Goal: Information Seeking & Learning: Compare options

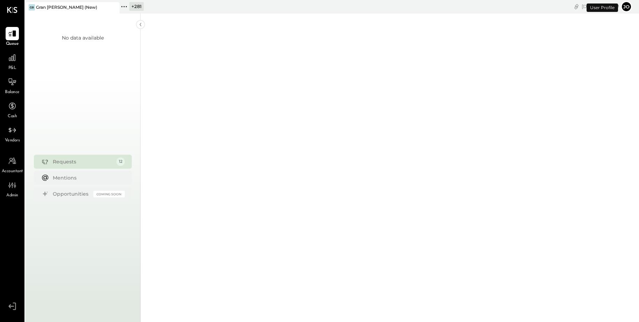
click at [124, 7] on icon at bounding box center [124, 6] width 9 height 9
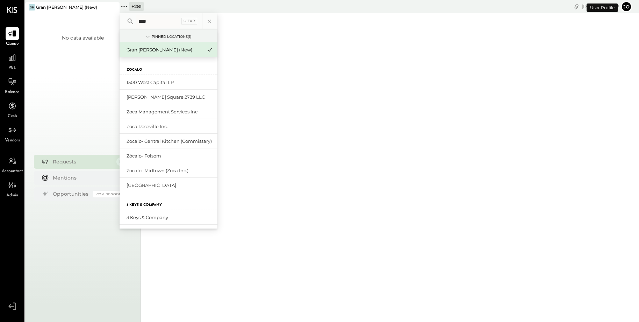
type input "****"
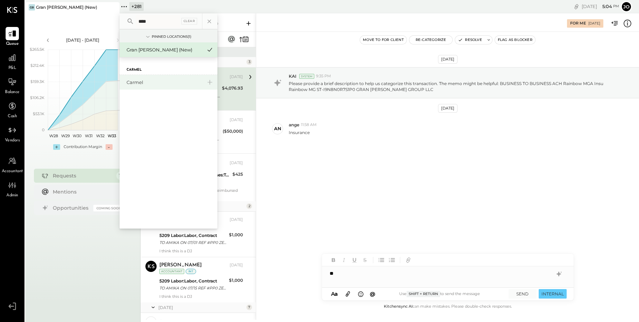
click at [141, 85] on div "Carmel" at bounding box center [165, 82] width 76 height 7
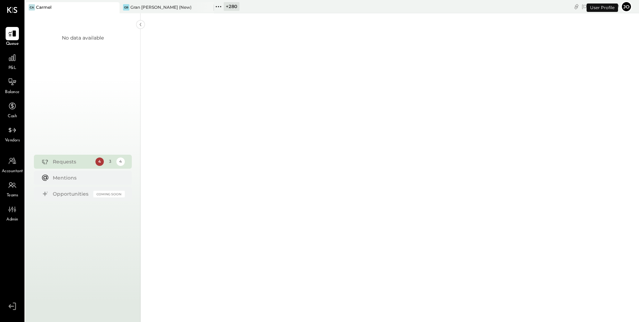
click at [15, 66] on span "P&L" at bounding box center [12, 68] width 8 height 6
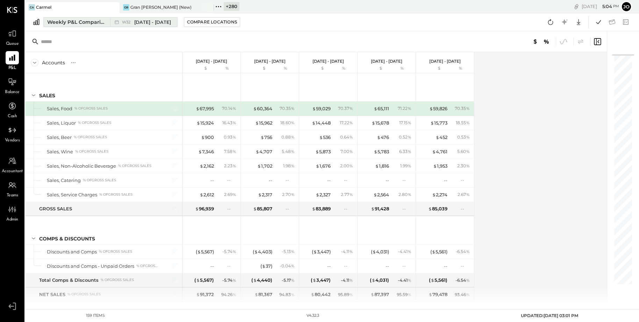
click at [103, 24] on div "Weekly P&L Comparison" at bounding box center [76, 22] width 59 height 7
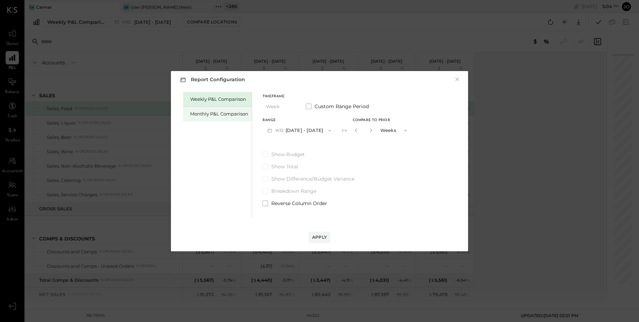
click at [203, 115] on div "Monthly P&L Comparison" at bounding box center [219, 113] width 58 height 7
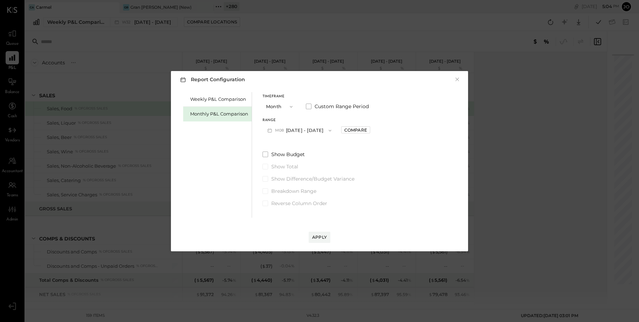
click at [288, 131] on button "M08 [DATE] - [DATE]" at bounding box center [300, 130] width 74 height 13
click at [297, 146] on span "[DATE] - [DATE]" at bounding box center [296, 146] width 33 height 6
click at [344, 131] on div "Compare" at bounding box center [355, 130] width 23 height 6
click at [368, 131] on button "button" at bounding box center [371, 130] width 6 height 8
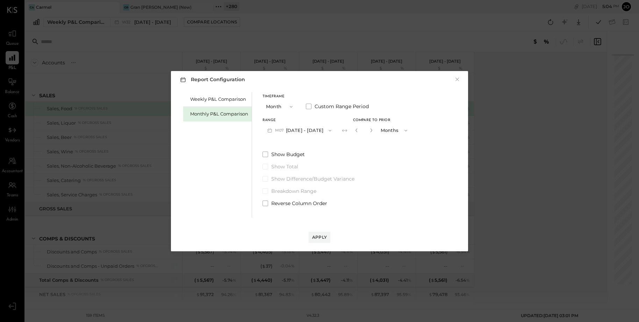
click at [368, 131] on button "button" at bounding box center [371, 130] width 6 height 8
type input "*"
click at [320, 238] on div "Apply" at bounding box center [319, 237] width 15 height 6
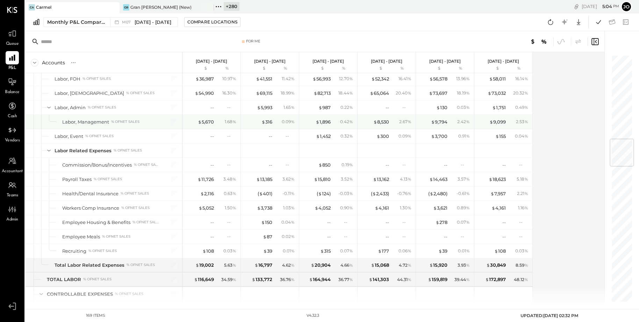
scroll to position [668, 0]
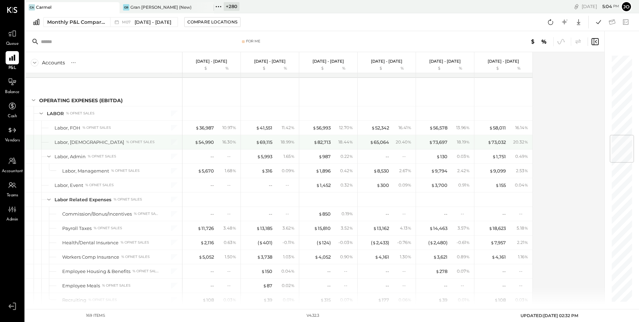
click at [213, 135] on div "$ 54,990 16.30 %" at bounding box center [212, 142] width 52 height 14
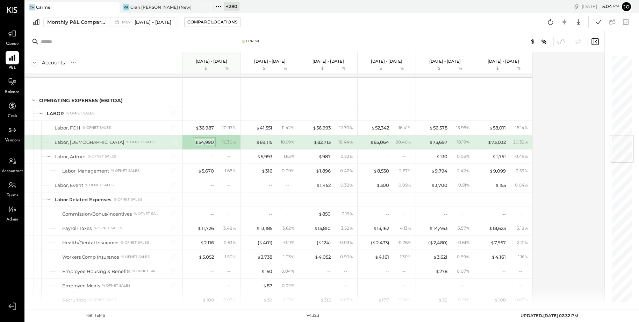
click at [211, 139] on div "$ 54,990" at bounding box center [204, 142] width 19 height 7
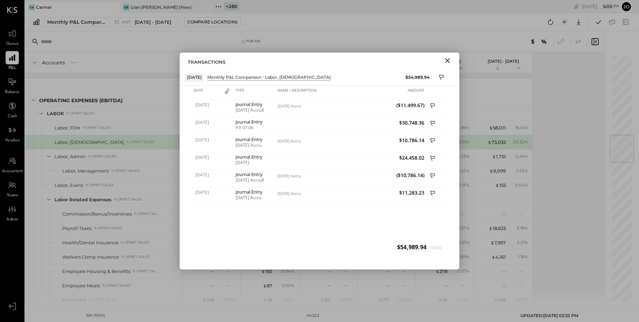
click at [445, 58] on icon "Close" at bounding box center [447, 60] width 5 height 5
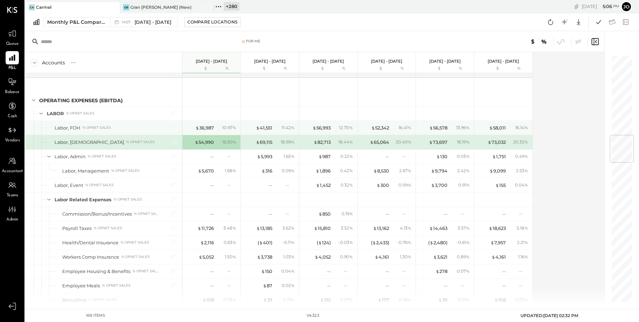
click at [204, 127] on div "$ 36,987 10.97 %" at bounding box center [212, 128] width 52 height 14
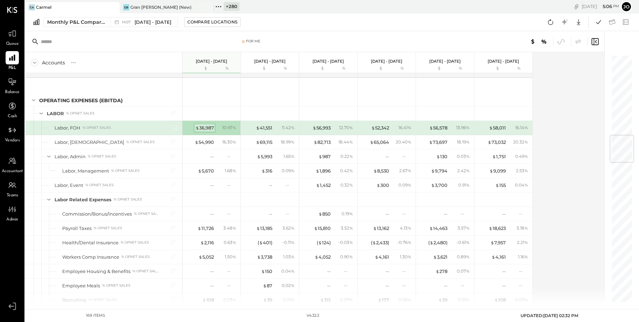
click at [204, 125] on div "$ 36,987" at bounding box center [204, 127] width 19 height 7
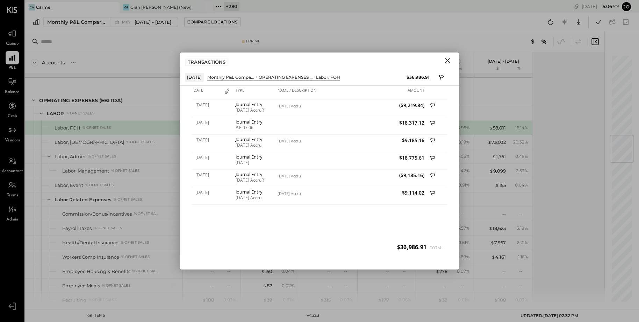
click at [270, 208] on div "[DATE] Journal Entry [DATE] AccruR [DATE] Accru ($9,219.84) [DATE] Journal Entr…" at bounding box center [319, 178] width 255 height 157
click at [120, 32] on div "For Me" at bounding box center [314, 41] width 579 height 21
click at [107, 6] on div at bounding box center [107, 7] width 24 height 10
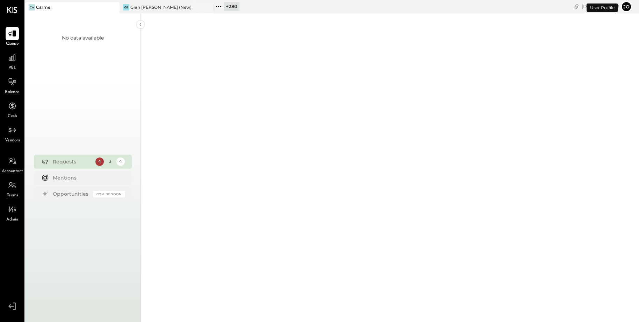
click at [114, 7] on icon at bounding box center [113, 7] width 3 height 3
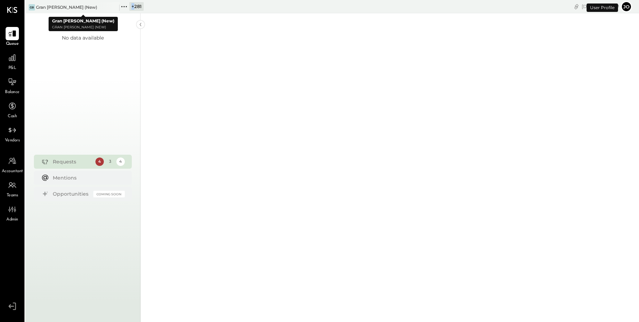
click at [114, 7] on icon at bounding box center [113, 7] width 3 height 3
click at [36, 6] on div "+ 282" at bounding box center [42, 6] width 15 height 9
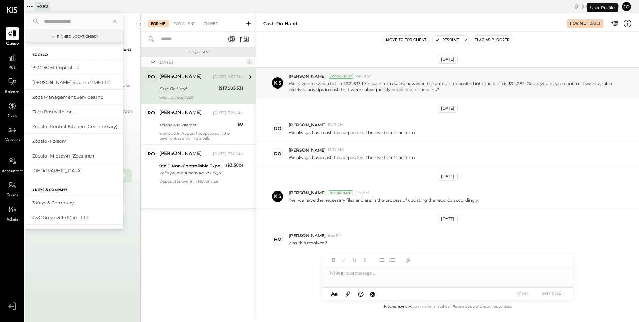
scroll to position [0, 0]
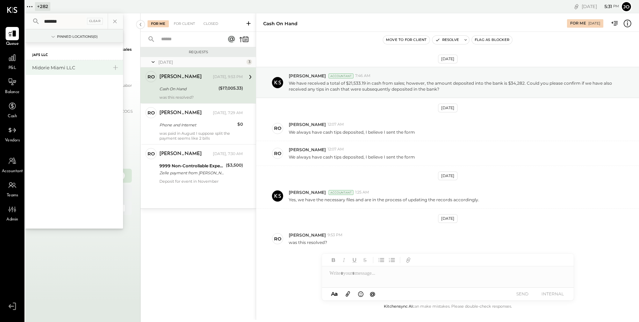
type input "*******"
click at [57, 69] on div "Midorie Miami LLC" at bounding box center [70, 67] width 76 height 7
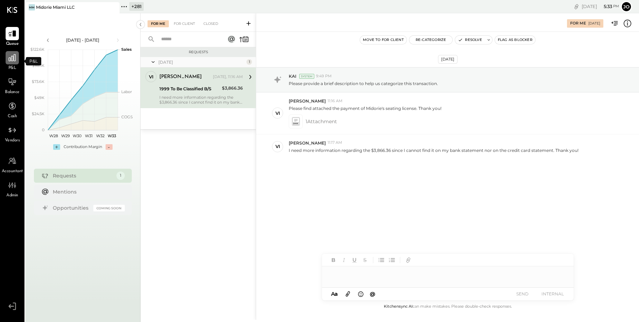
click at [14, 56] on icon at bounding box center [12, 57] width 7 height 7
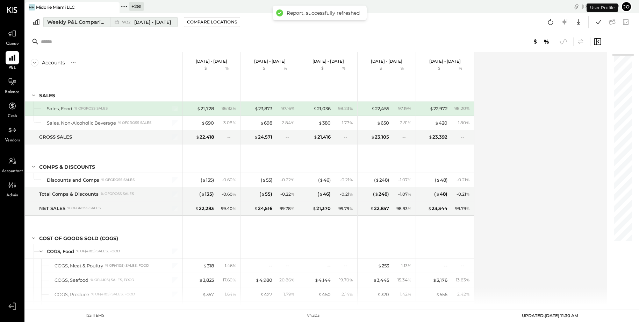
click at [88, 20] on div "Weekly P&L Comparison" at bounding box center [76, 22] width 59 height 7
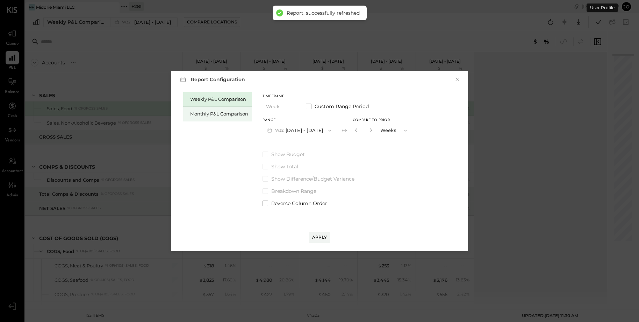
click at [210, 112] on div "Monthly P&L Comparison" at bounding box center [219, 113] width 58 height 7
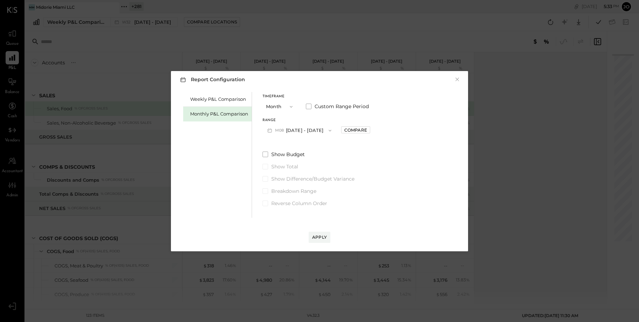
click at [300, 131] on button "M08 [DATE] - [DATE]" at bounding box center [300, 130] width 74 height 13
click at [308, 146] on div "M07 [DATE] - [DATE]" at bounding box center [303, 146] width 80 height 15
click at [324, 131] on span "button" at bounding box center [328, 131] width 9 height 6
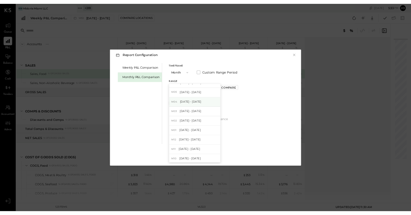
scroll to position [163, 0]
